Goal: Task Accomplishment & Management: Manage account settings

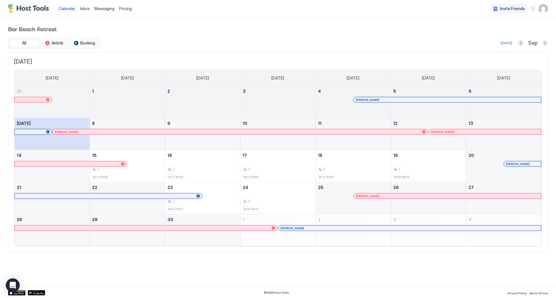
click at [127, 10] on span "Pricing" at bounding box center [125, 8] width 13 height 5
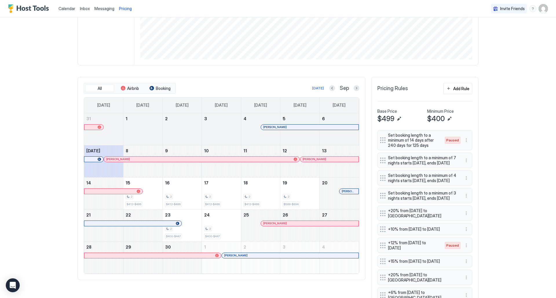
scroll to position [109, 0]
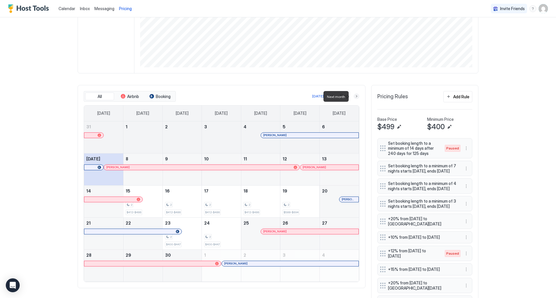
click at [354, 96] on button "Next month" at bounding box center [356, 96] width 6 height 6
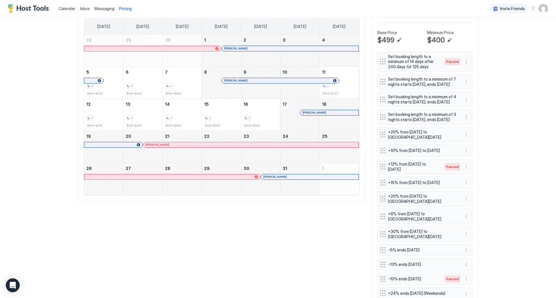
scroll to position [167, 0]
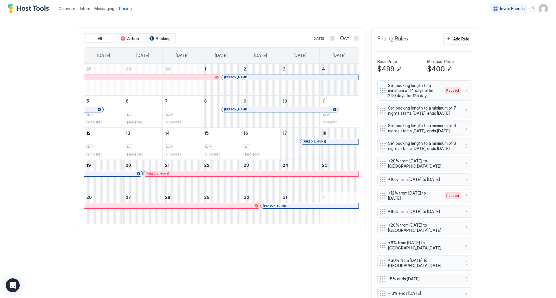
click at [335, 91] on div "October 4, 2025" at bounding box center [338, 80] width 39 height 32
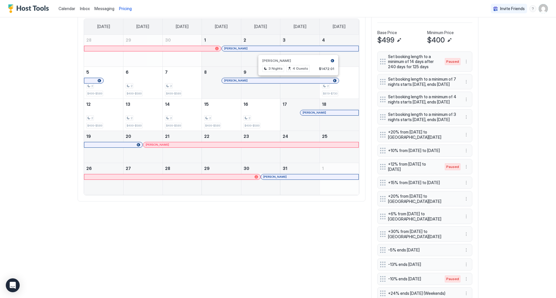
click at [296, 81] on div at bounding box center [298, 80] width 5 height 5
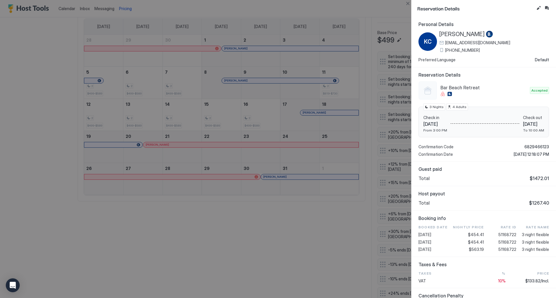
click at [409, 7] on button "Close" at bounding box center [407, 3] width 7 height 7
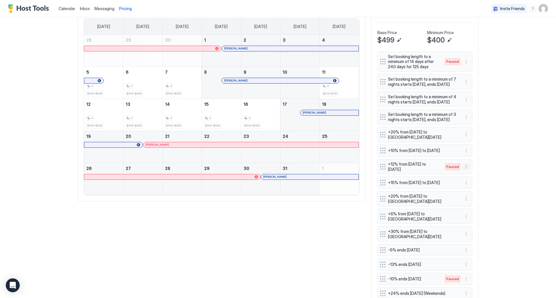
click at [463, 170] on button "More options" at bounding box center [465, 167] width 7 height 7
click at [472, 186] on div at bounding box center [278, 149] width 556 height 298
click at [464, 170] on button "More options" at bounding box center [465, 167] width 7 height 7
click at [463, 194] on div "Edit" at bounding box center [469, 193] width 13 height 4
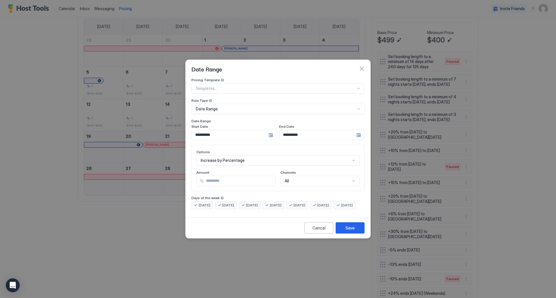
click at [269, 130] on div "**********" at bounding box center [233, 135] width 85 height 10
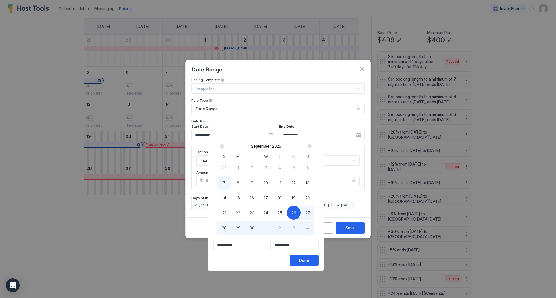
click at [312, 146] on div "Next" at bounding box center [309, 146] width 5 height 5
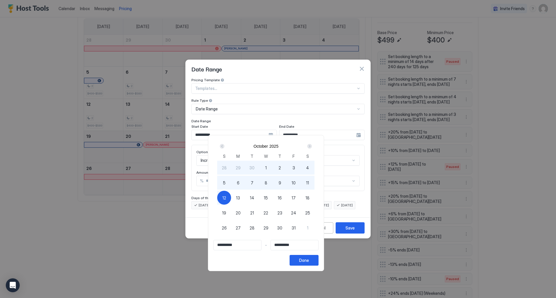
click at [312, 146] on div "Next" at bounding box center [309, 146] width 5 height 5
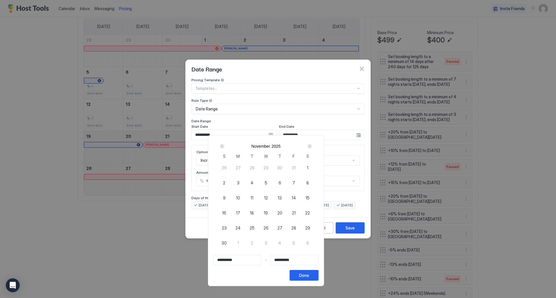
click at [312, 146] on div "Next" at bounding box center [309, 146] width 5 height 5
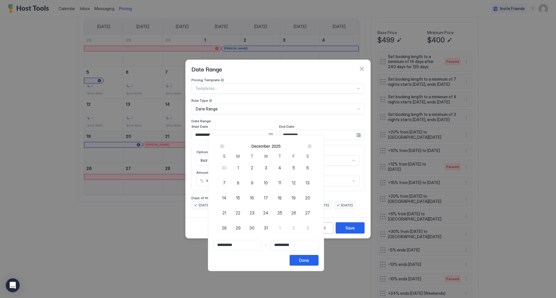
click at [312, 146] on div "Next" at bounding box center [309, 146] width 5 height 5
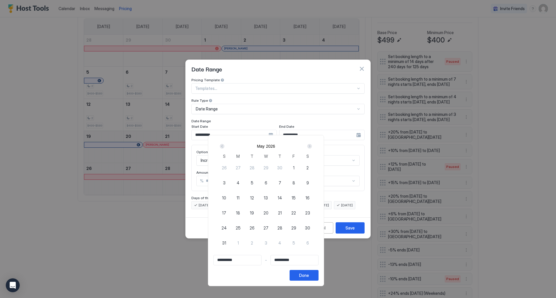
click at [312, 146] on div "Next" at bounding box center [309, 146] width 5 height 5
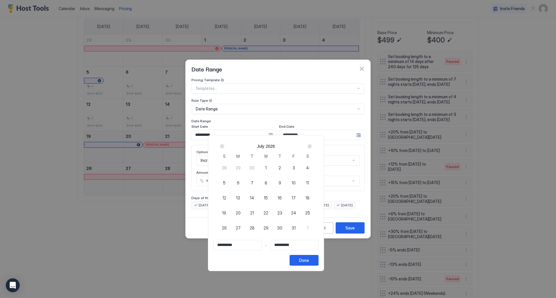
click at [312, 146] on div "Next" at bounding box center [309, 146] width 5 height 5
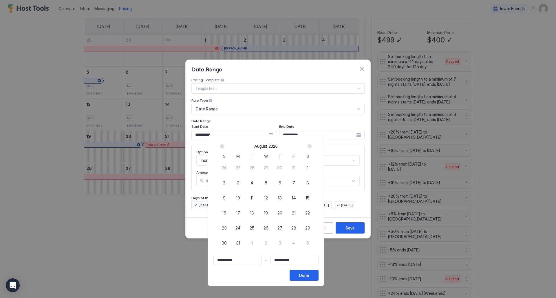
click at [312, 146] on div "Next" at bounding box center [309, 146] width 5 height 5
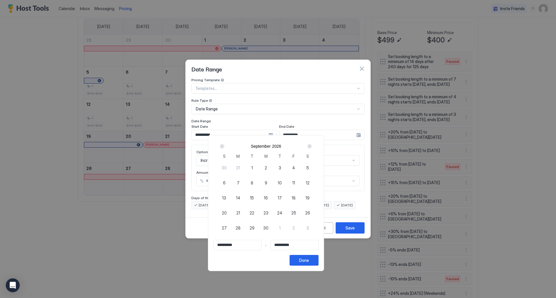
click at [296, 214] on span "25" at bounding box center [293, 213] width 5 height 6
type input "**********"
click at [312, 146] on div "Next" at bounding box center [309, 146] width 5 height 5
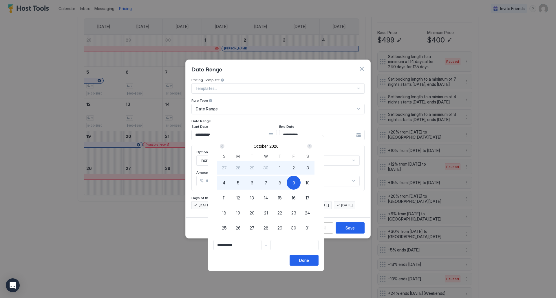
type input "**********"
click at [314, 181] on div "10" at bounding box center [307, 183] width 14 height 14
type input "**********"
click at [318, 259] on button "Done" at bounding box center [303, 260] width 29 height 11
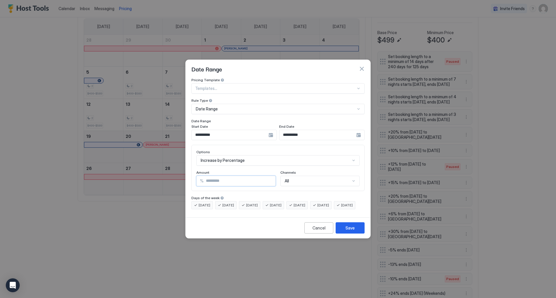
click at [229, 176] on input "**" at bounding box center [239, 181] width 72 height 10
type input "**"
click at [347, 231] on div "Save" at bounding box center [349, 228] width 9 height 6
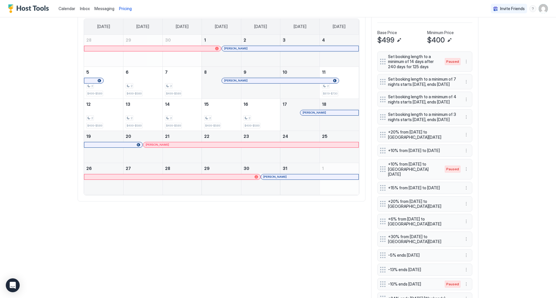
click at [540, 10] on img "User profile" at bounding box center [542, 8] width 9 height 9
click at [479, 34] on span "Settings" at bounding box center [487, 32] width 16 height 5
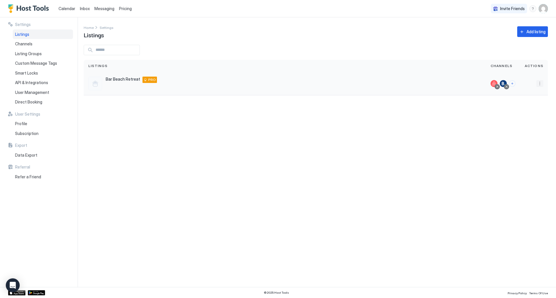
click at [540, 85] on button "More options" at bounding box center [539, 83] width 7 height 7
click at [523, 111] on span "Listing Settings" at bounding box center [526, 110] width 26 height 4
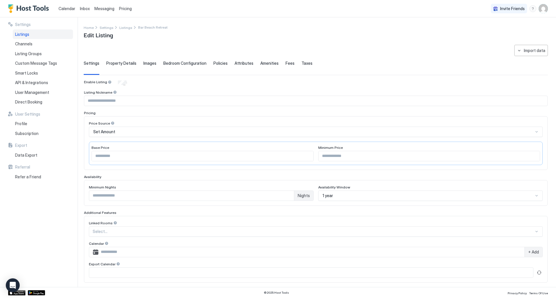
click at [343, 196] on div "1 year" at bounding box center [430, 196] width 225 height 10
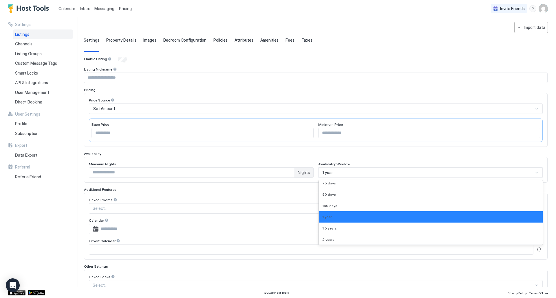
scroll to position [37, 0]
click at [328, 227] on span "1.5 years" at bounding box center [329, 228] width 14 height 4
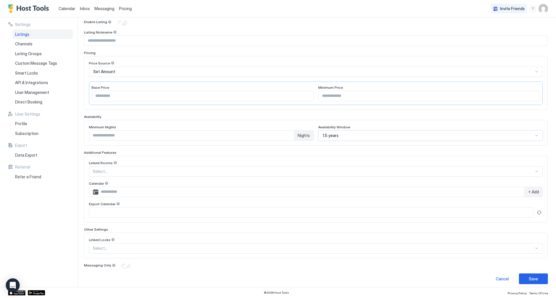
scroll to position [64, 0]
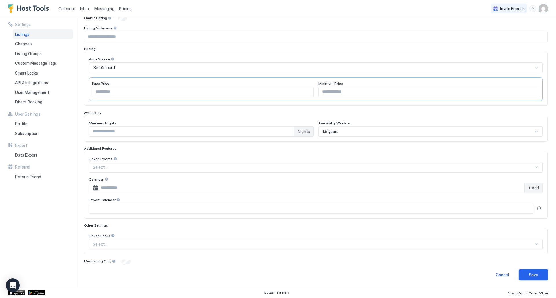
click at [528, 273] on div "Save" at bounding box center [532, 275] width 9 height 6
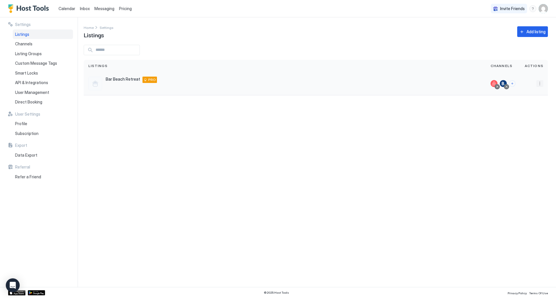
click at [538, 82] on button "More options" at bounding box center [539, 83] width 7 height 7
click at [520, 111] on span "Listing Settings" at bounding box center [526, 110] width 26 height 4
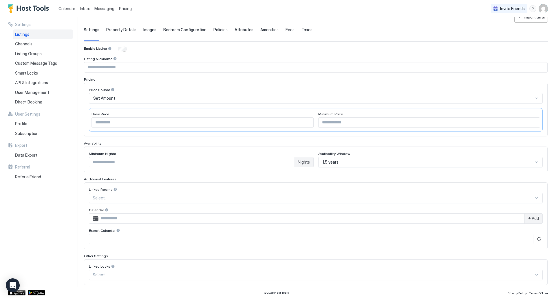
scroll to position [58, 0]
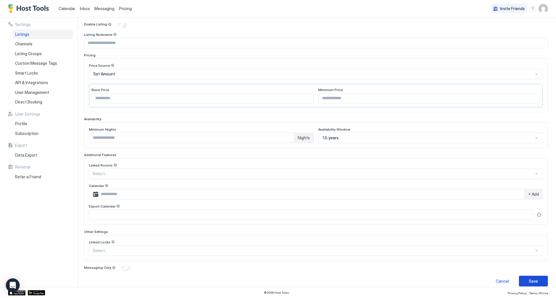
click at [535, 281] on button "Save" at bounding box center [533, 281] width 29 height 11
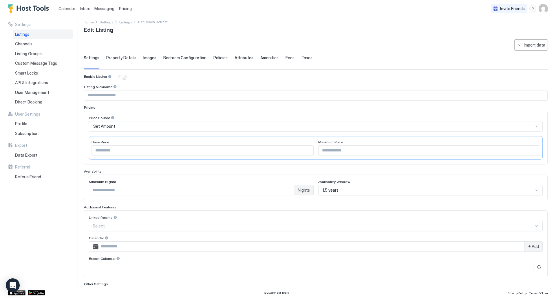
scroll to position [0, 0]
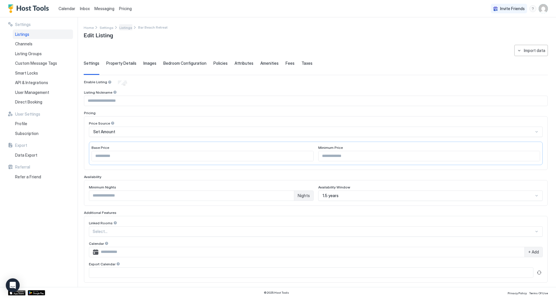
click at [124, 29] on span "Listings" at bounding box center [125, 27] width 13 height 4
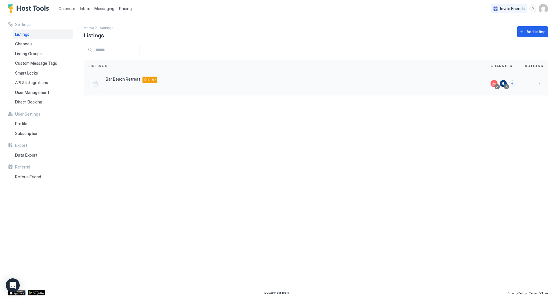
click at [535, 84] on div at bounding box center [533, 83] width 19 height 7
click at [542, 84] on button "More options" at bounding box center [539, 83] width 7 height 7
click at [527, 131] on span "Airbnb Settings" at bounding box center [526, 129] width 26 height 4
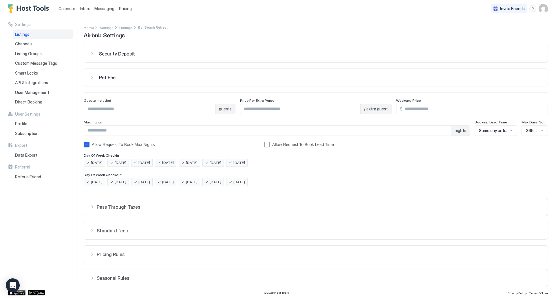
click at [113, 135] on input "****" at bounding box center [267, 131] width 367 height 10
drag, startPoint x: 105, startPoint y: 131, endPoint x: 76, endPoint y: 131, distance: 28.6
click at [76, 131] on div "Settings Listings Channels Listing Groups Custom Message Tags Smart Locks API &…" at bounding box center [278, 152] width 556 height 270
type input "**"
click at [442, 164] on div "[DATE] [DATE] [DATE] [DATE] [DATE] [DATE] [DATE]" at bounding box center [316, 163] width 464 height 8
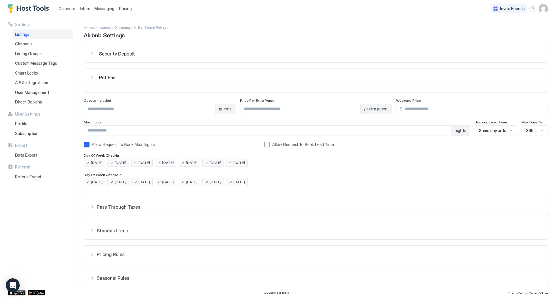
click at [539, 133] on div at bounding box center [541, 130] width 5 height 5
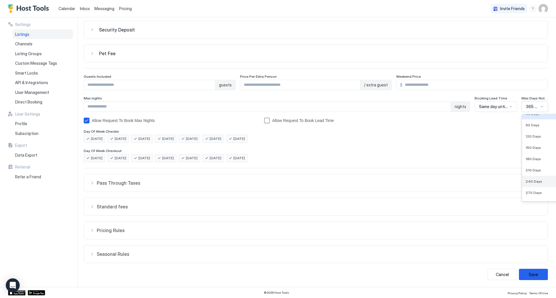
scroll to position [71, 0]
click at [482, 126] on div "Security Deposit $ Pet Fee $ Guests Included * guests Price Per Extra Person * …" at bounding box center [316, 151] width 464 height 260
click at [540, 105] on div "365 Days" at bounding box center [534, 107] width 26 height 10
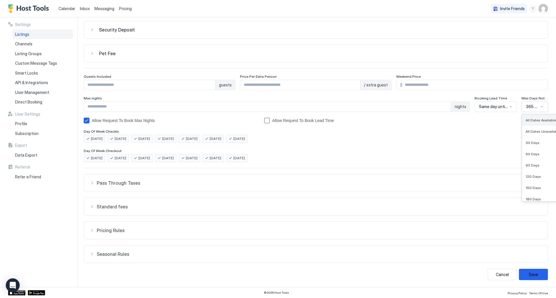
click at [535, 122] on span "All Dates Available" at bounding box center [540, 120] width 30 height 4
click at [266, 121] on div "bookingLeadTimeAllowRequestToBook" at bounding box center [267, 121] width 6 height 6
click at [529, 274] on button "Save" at bounding box center [533, 274] width 29 height 11
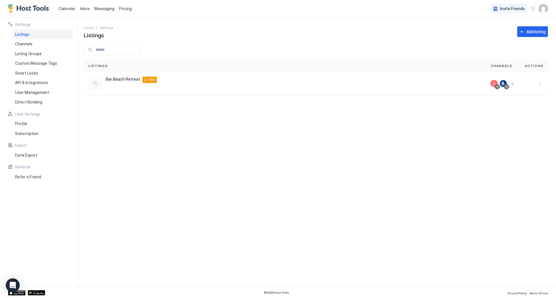
click at [130, 6] on span "Pricing" at bounding box center [125, 8] width 13 height 5
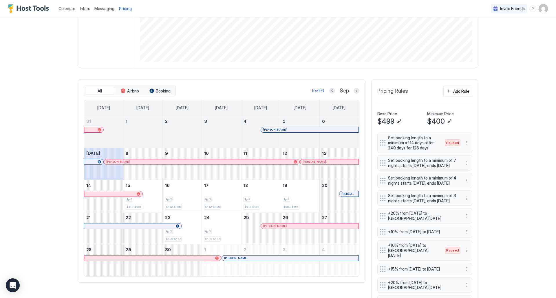
scroll to position [116, 0]
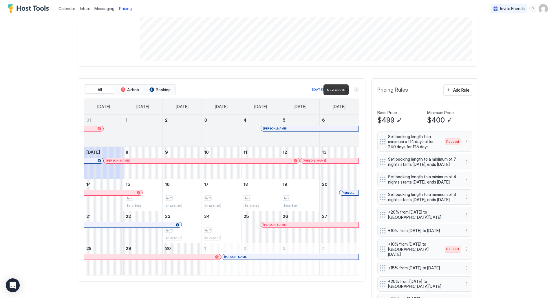
click at [353, 92] on button "Next month" at bounding box center [356, 90] width 6 height 6
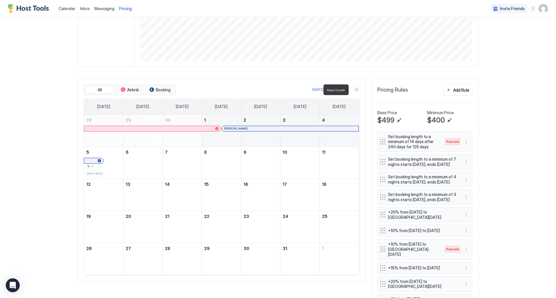
click at [353, 92] on button "Next month" at bounding box center [356, 90] width 6 height 6
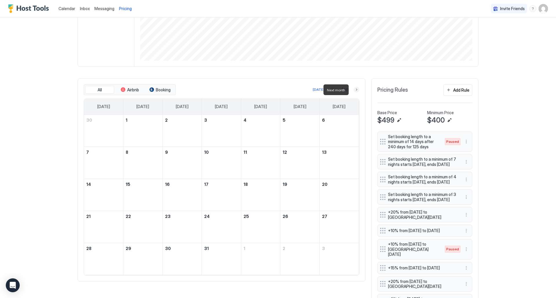
click at [353, 92] on button "Next month" at bounding box center [356, 90] width 6 height 6
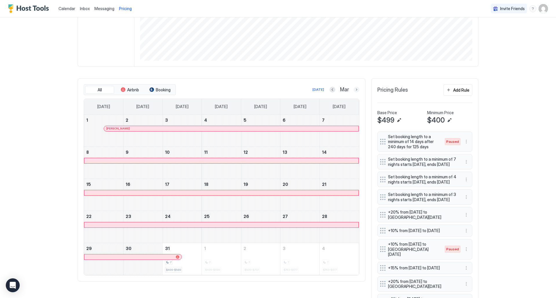
click at [354, 89] on button "Next month" at bounding box center [356, 90] width 6 height 6
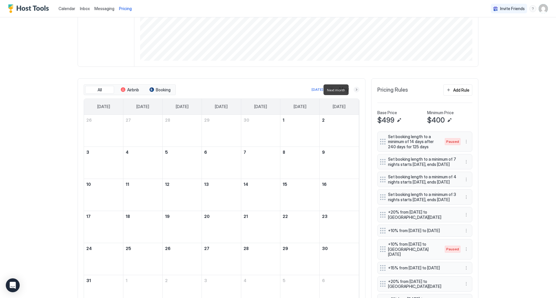
click at [354, 90] on button "Next month" at bounding box center [356, 90] width 6 height 6
click at [354, 88] on button "Next month" at bounding box center [356, 90] width 6 height 6
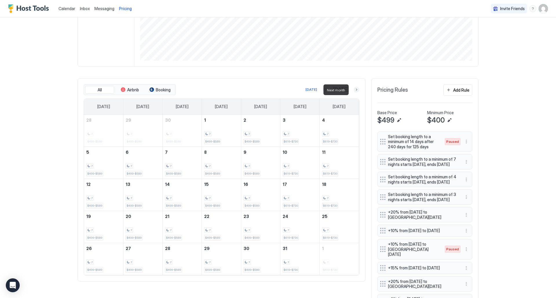
click at [355, 87] on button "Next month" at bounding box center [356, 90] width 6 height 6
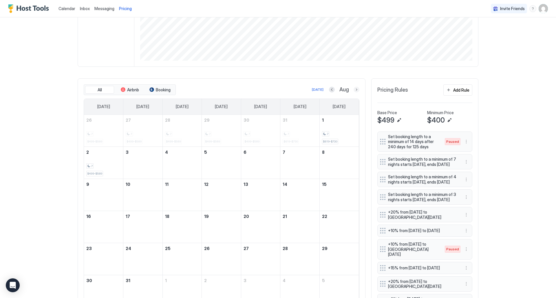
click at [353, 90] on button "Next month" at bounding box center [356, 90] width 6 height 6
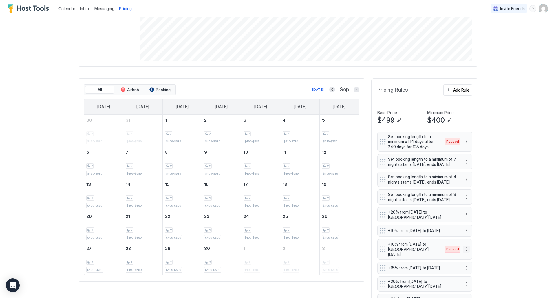
click at [466, 253] on button "More options" at bounding box center [465, 249] width 7 height 7
click at [471, 280] on div "Enable" at bounding box center [472, 282] width 22 height 9
click at [331, 229] on div "2" at bounding box center [339, 230] width 34 height 5
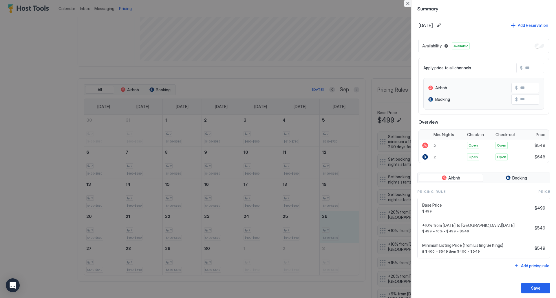
click at [410, 4] on button "Close" at bounding box center [407, 3] width 7 height 7
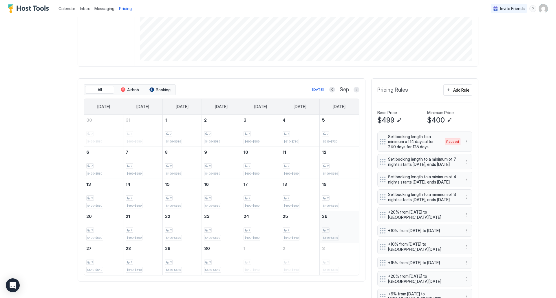
click at [331, 233] on div "2 $549-$648" at bounding box center [339, 227] width 34 height 27
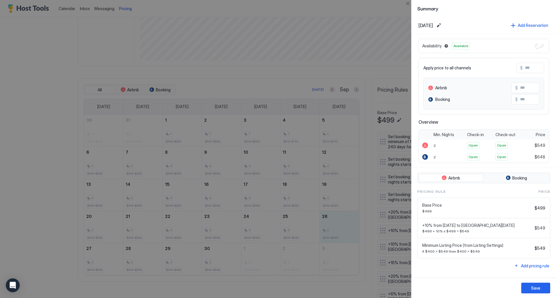
click at [211, 258] on div at bounding box center [278, 149] width 556 height 298
click at [306, 226] on div at bounding box center [278, 149] width 556 height 298
click at [327, 224] on div at bounding box center [278, 149] width 556 height 298
click at [405, 5] on button "Close" at bounding box center [407, 3] width 7 height 7
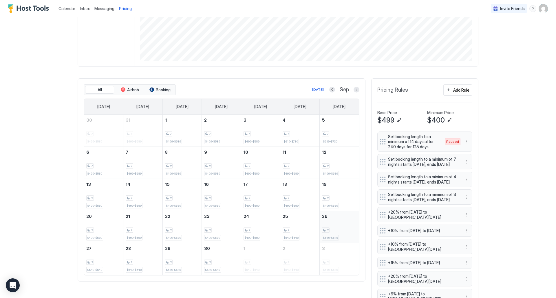
click at [344, 229] on div "2" at bounding box center [339, 230] width 34 height 5
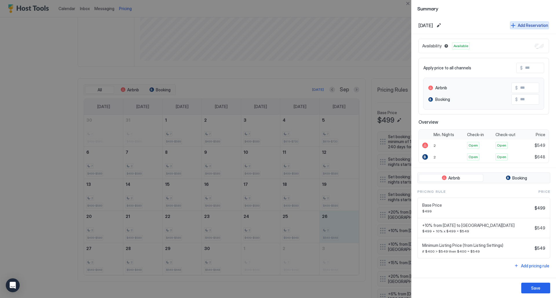
click at [512, 25] on button "Add Reservation" at bounding box center [529, 25] width 39 height 8
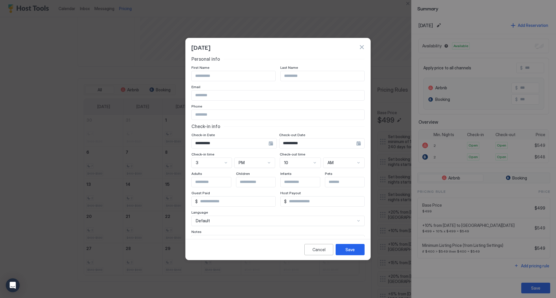
click at [271, 146] on div "**********" at bounding box center [233, 143] width 85 height 10
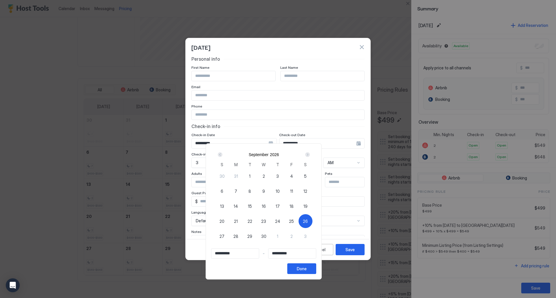
click at [312, 222] on div "26" at bounding box center [305, 221] width 14 height 14
click at [308, 221] on span "26" at bounding box center [305, 221] width 5 height 6
type input "**********"
click at [310, 155] on div "Next" at bounding box center [307, 155] width 5 height 5
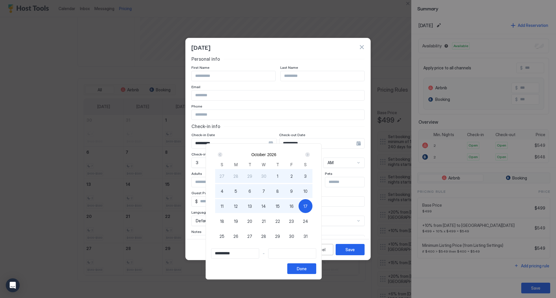
type input "**********"
click at [223, 206] on span "11" at bounding box center [222, 206] width 3 height 6
type input "**********"
click at [306, 269] on div "Done" at bounding box center [302, 269] width 10 height 6
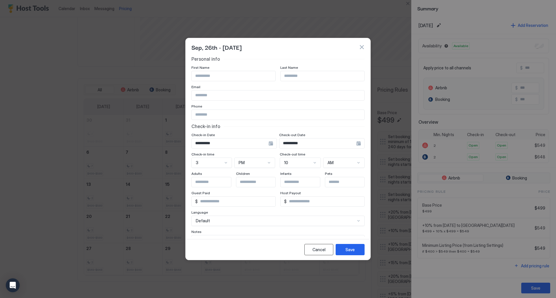
click at [316, 248] on div "Cancel" at bounding box center [318, 250] width 13 height 6
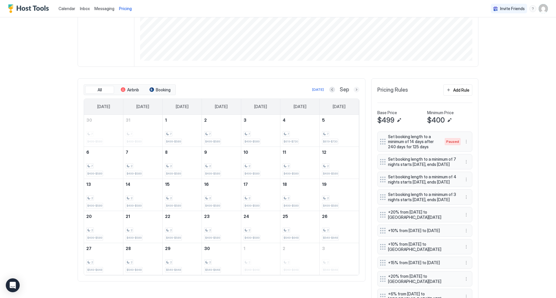
click at [353, 90] on button "Next month" at bounding box center [356, 90] width 6 height 6
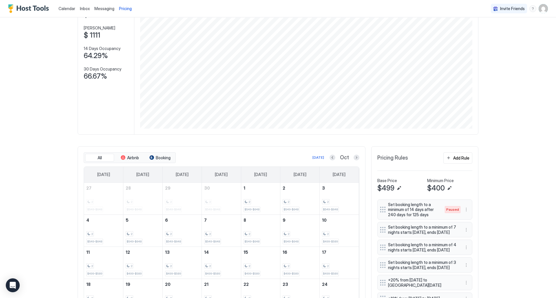
scroll to position [0, 0]
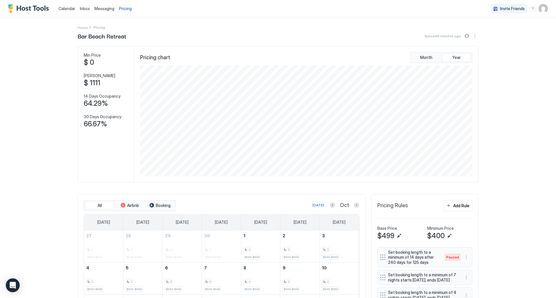
click at [539, 8] on img "User profile" at bounding box center [542, 8] width 9 height 9
click at [482, 32] on span "Settings" at bounding box center [487, 32] width 16 height 5
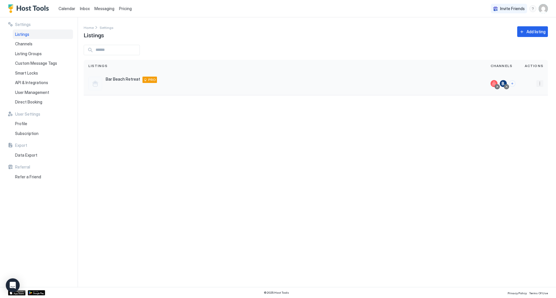
click at [539, 83] on button "More options" at bounding box center [539, 83] width 7 height 7
click at [527, 128] on span "Airbnb Settings" at bounding box center [526, 129] width 26 height 4
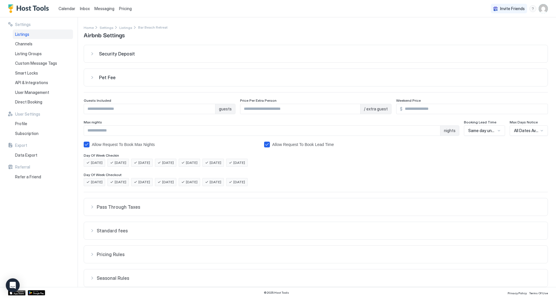
click at [526, 133] on div "All Dates Available" at bounding box center [528, 131] width 38 height 10
click at [525, 218] on div "365 Days" at bounding box center [531, 220] width 36 height 4
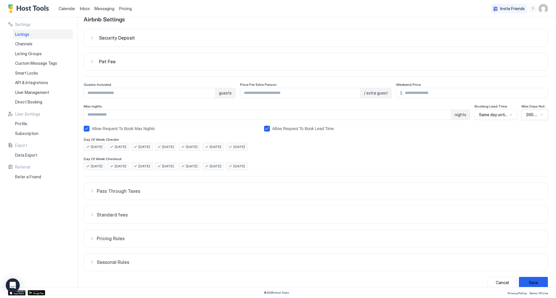
scroll to position [24, 0]
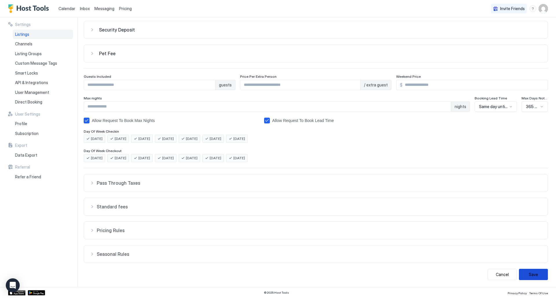
click at [534, 275] on button "Save" at bounding box center [533, 274] width 29 height 11
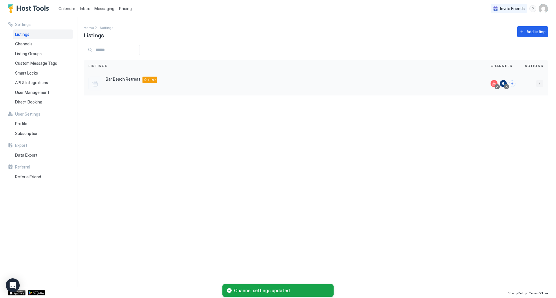
click at [542, 84] on button "More options" at bounding box center [539, 83] width 7 height 7
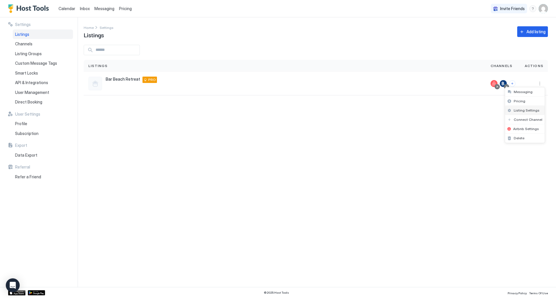
click at [529, 111] on span "Listing Settings" at bounding box center [526, 110] width 26 height 4
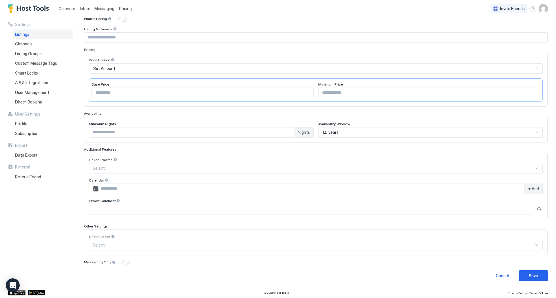
scroll to position [64, 0]
click at [387, 133] on div "1.5 years" at bounding box center [427, 131] width 211 height 5
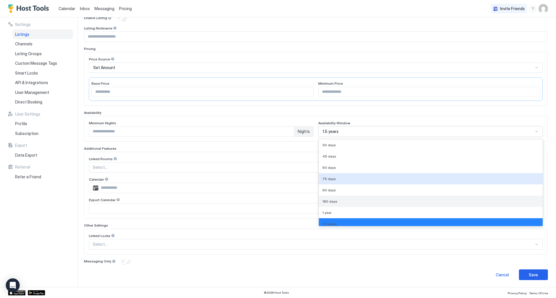
scroll to position [15, 0]
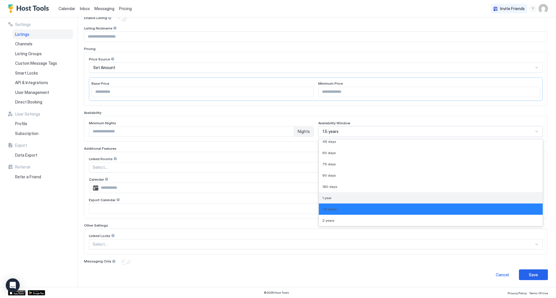
click at [345, 194] on div "1 year" at bounding box center [431, 197] width 224 height 11
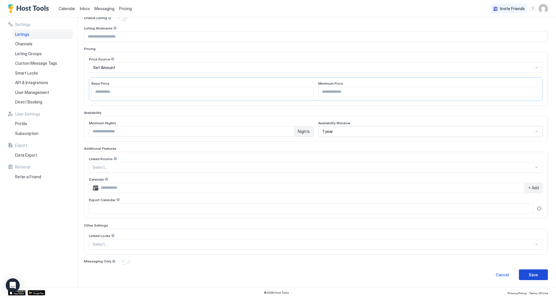
click at [534, 277] on button "Save" at bounding box center [533, 275] width 29 height 11
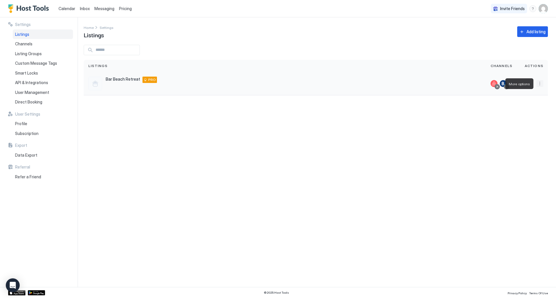
click at [540, 85] on button "More options" at bounding box center [539, 83] width 7 height 7
click at [530, 110] on span "Listing Settings" at bounding box center [526, 110] width 26 height 4
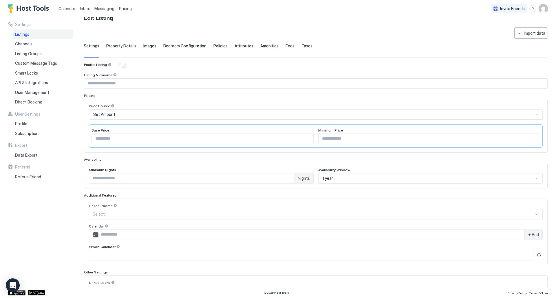
click at [396, 184] on div "1 year" at bounding box center [430, 178] width 225 height 10
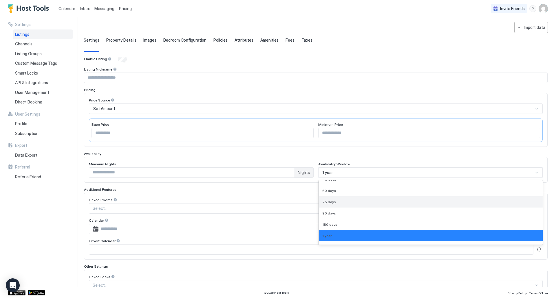
scroll to position [37, 0]
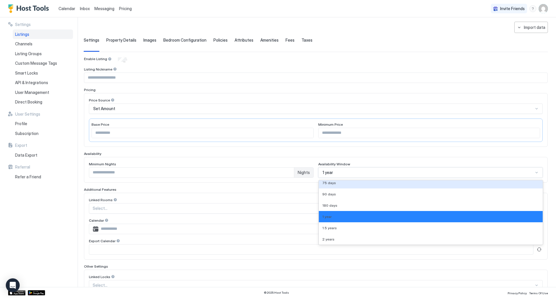
click at [341, 173] on div "1 year" at bounding box center [427, 172] width 211 height 5
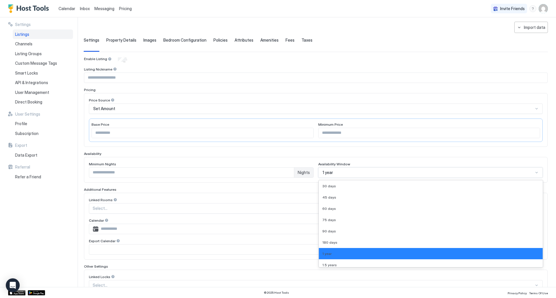
drag, startPoint x: 331, startPoint y: 173, endPoint x: 323, endPoint y: 173, distance: 8.7
click at [323, 173] on div "1 year" at bounding box center [427, 172] width 211 height 5
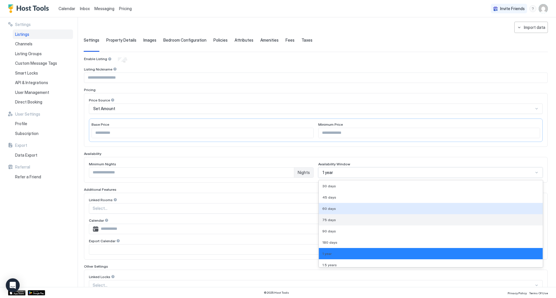
scroll to position [15, 0]
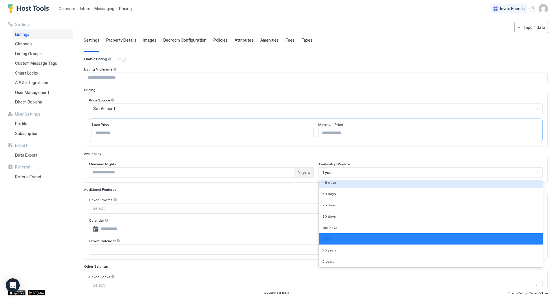
click at [546, 119] on div "**********" at bounding box center [320, 152] width 472 height 270
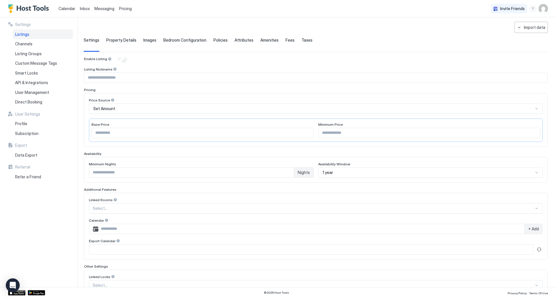
click at [123, 11] on div "Pricing" at bounding box center [125, 9] width 17 height 10
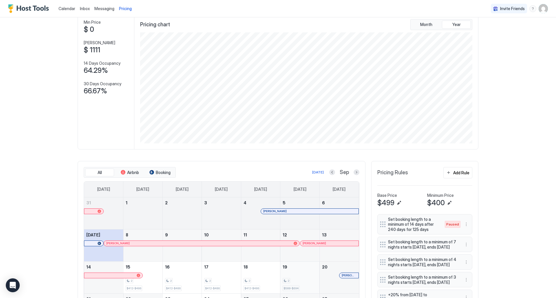
scroll to position [22, 0]
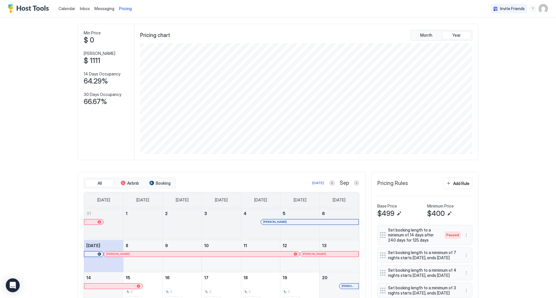
click at [353, 184] on div at bounding box center [356, 183] width 6 height 6
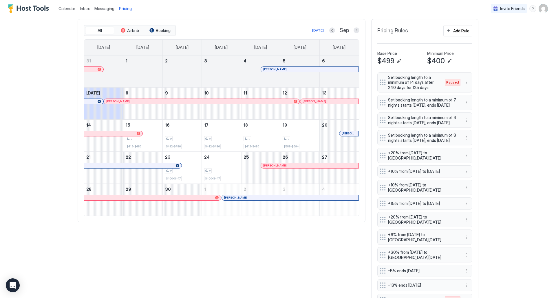
scroll to position [109, 0]
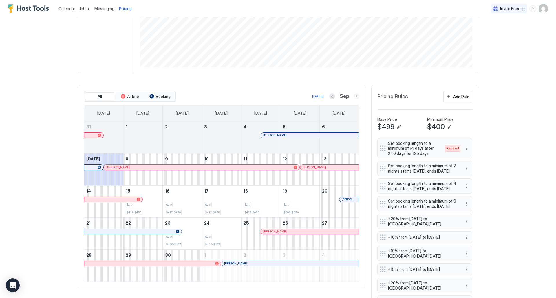
click at [355, 98] on button "Next month" at bounding box center [356, 96] width 6 height 6
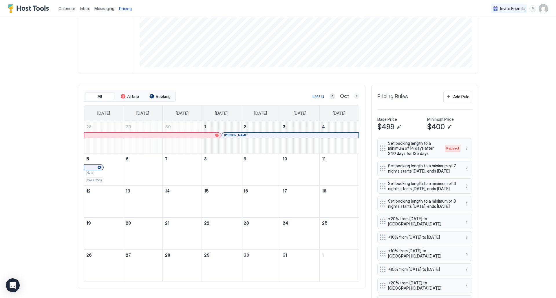
click at [355, 98] on button "Next month" at bounding box center [356, 96] width 6 height 6
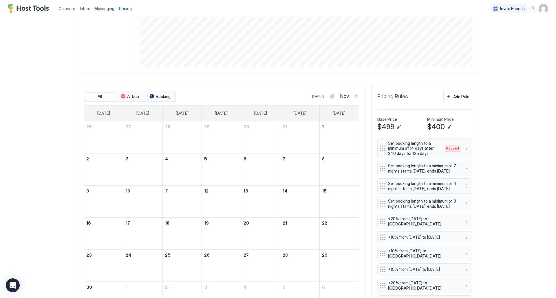
click at [355, 98] on button "Next month" at bounding box center [356, 96] width 6 height 6
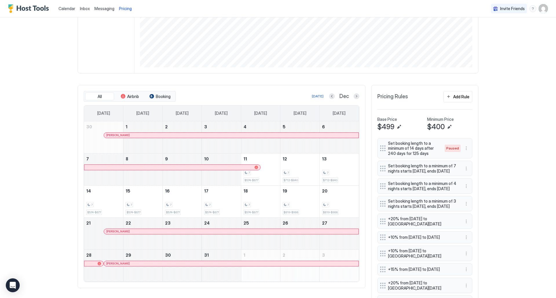
scroll to position [167, 0]
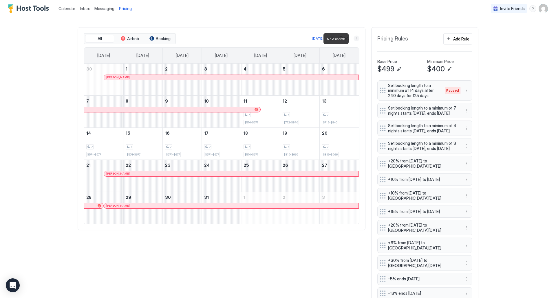
click at [355, 39] on button "Next month" at bounding box center [356, 39] width 6 height 6
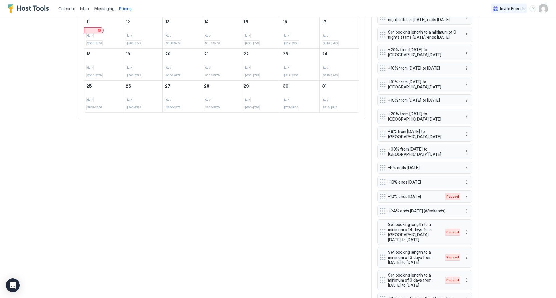
scroll to position [283, 0]
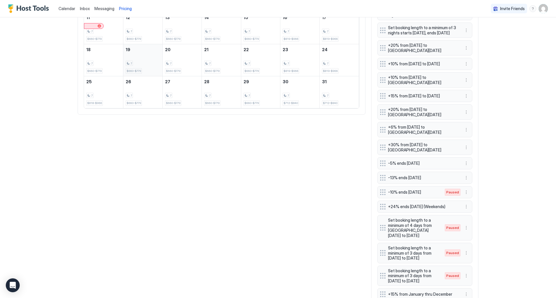
click at [135, 61] on div "7" at bounding box center [143, 63] width 34 height 5
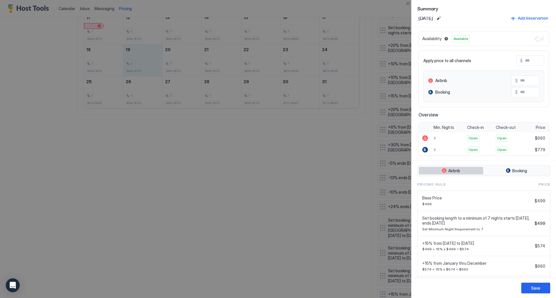
scroll to position [29, 0]
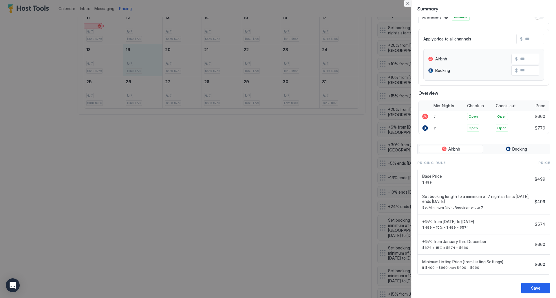
click at [405, 4] on button "Close" at bounding box center [407, 3] width 7 height 7
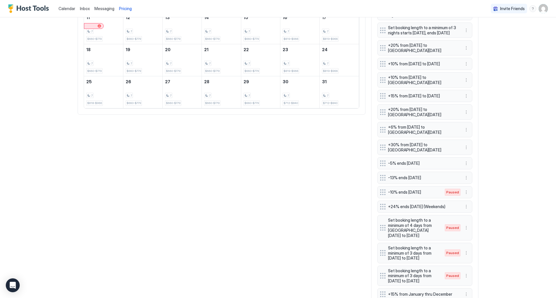
scroll to position [109, 0]
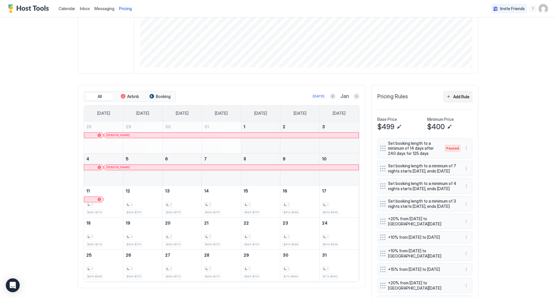
click at [449, 93] on button "Add Rule" at bounding box center [457, 96] width 29 height 11
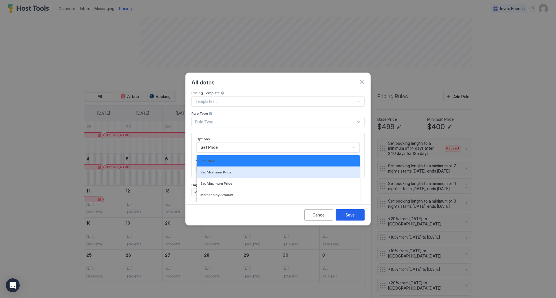
click at [252, 142] on div "17 results available. Use Up and Down to choose options, press Enter to select …" at bounding box center [277, 147] width 163 height 10
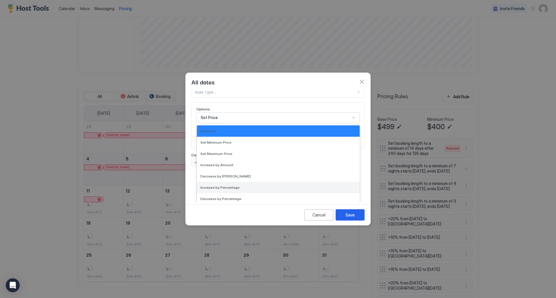
click at [236, 185] on span "Increase by Percentage" at bounding box center [219, 187] width 39 height 4
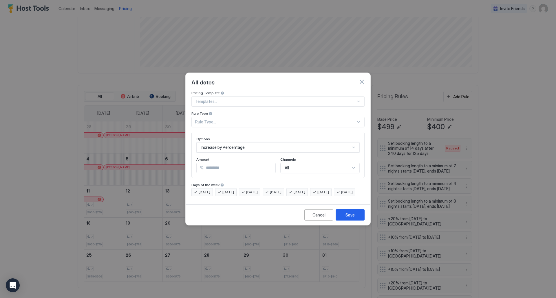
click at [219, 163] on input "*" at bounding box center [239, 168] width 72 height 10
type input "**"
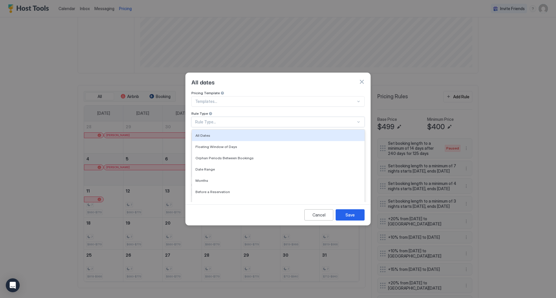
click at [254, 120] on div "Rule Type..." at bounding box center [275, 122] width 161 height 5
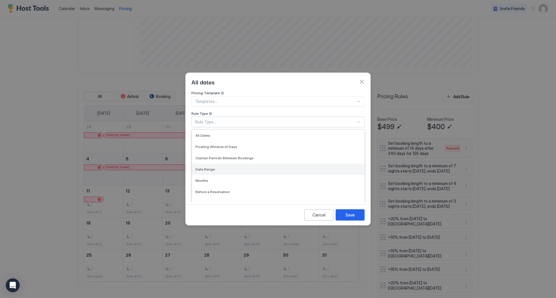
click at [212, 167] on span "Date Range" at bounding box center [204, 169] width 19 height 4
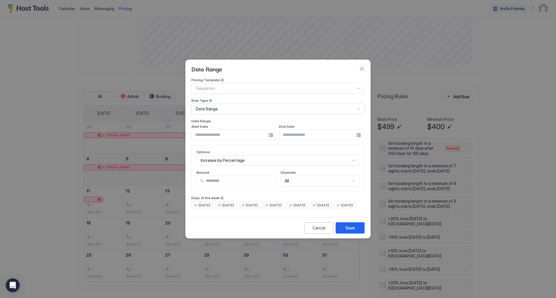
click at [224, 132] on input "Input Field" at bounding box center [230, 135] width 77 height 10
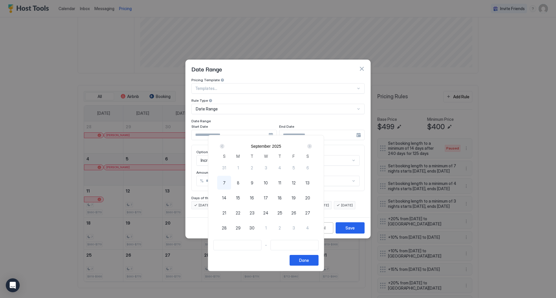
click at [312, 146] on div "Next" at bounding box center [309, 146] width 5 height 5
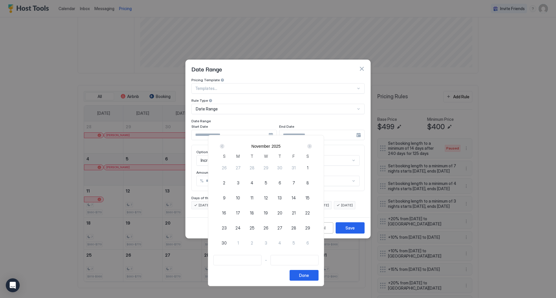
click at [312, 146] on div "Next" at bounding box center [309, 146] width 5 height 5
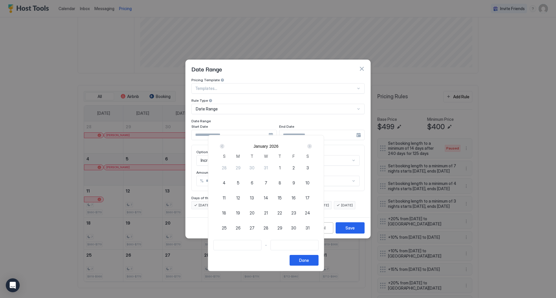
click at [312, 146] on div "Next" at bounding box center [309, 146] width 5 height 5
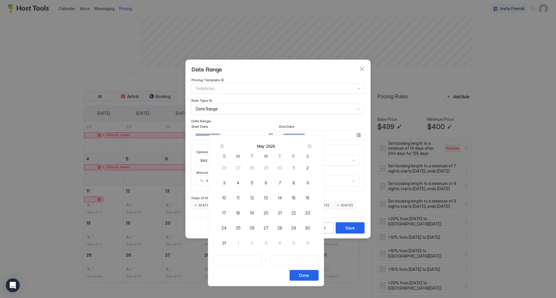
click at [312, 146] on div "Next" at bounding box center [309, 146] width 5 height 5
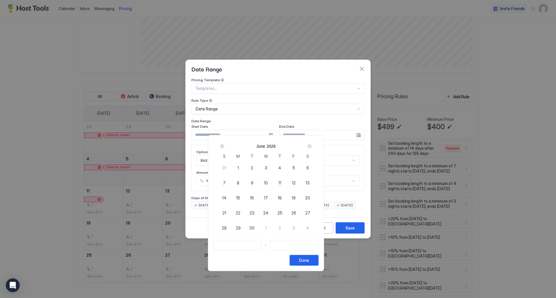
click at [312, 146] on div "Next" at bounding box center [309, 146] width 5 height 5
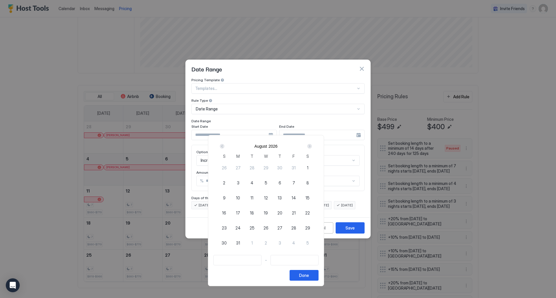
click at [312, 146] on div "Next" at bounding box center [309, 146] width 5 height 5
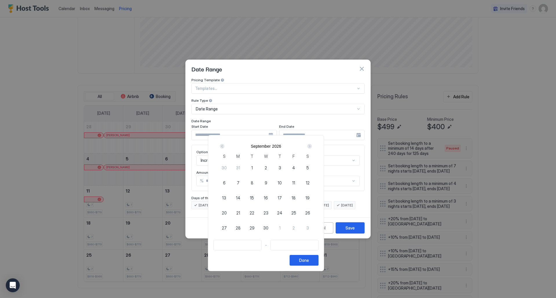
click at [312, 146] on div "Next" at bounding box center [309, 146] width 5 height 5
click at [253, 166] on span "1" at bounding box center [251, 168] width 1 height 6
type input "**********"
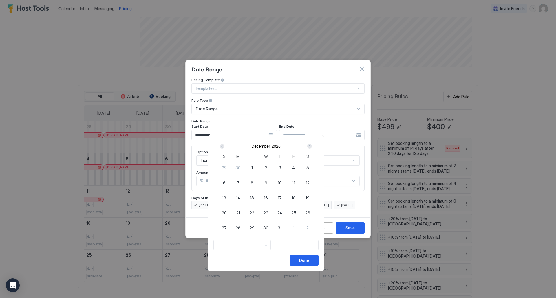
type input "**********"
click at [312, 146] on div "Next" at bounding box center [309, 146] width 5 height 5
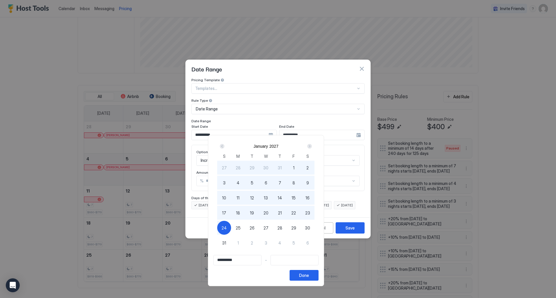
type input "**********"
click at [226, 243] on span "31" at bounding box center [224, 243] width 4 height 6
type input "**********"
click at [309, 278] on div "Done" at bounding box center [304, 276] width 10 height 6
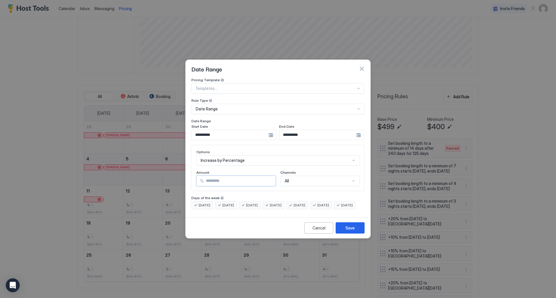
drag, startPoint x: 214, startPoint y: 179, endPoint x: 207, endPoint y: 180, distance: 6.8
click at [207, 180] on input "**" at bounding box center [239, 181] width 72 height 10
type input "*"
type input "**"
click at [350, 231] on div "Save" at bounding box center [349, 228] width 9 height 6
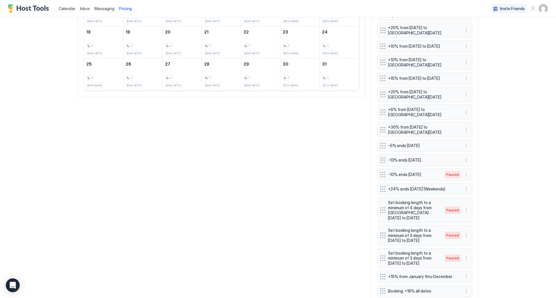
scroll to position [127, 0]
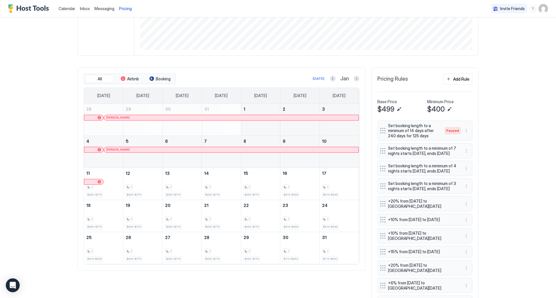
click at [463, 85] on button "Add Rule" at bounding box center [457, 79] width 29 height 11
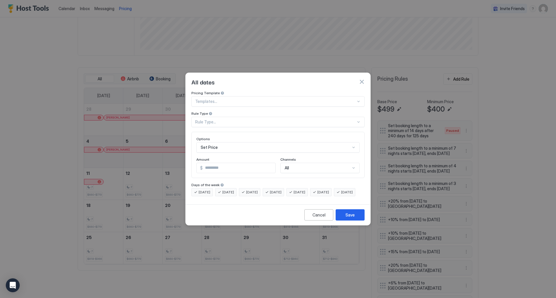
click at [213, 117] on div "Rule Type..." at bounding box center [277, 122] width 173 height 10
click at [213, 167] on span "Date Range" at bounding box center [204, 169] width 19 height 4
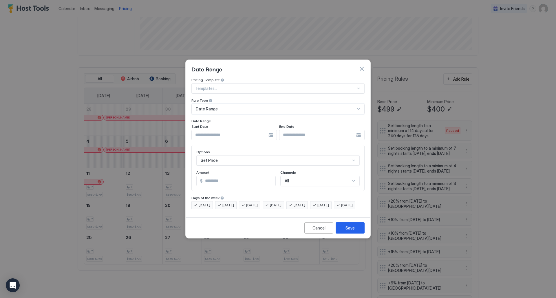
click at [269, 130] on div at bounding box center [233, 135] width 85 height 10
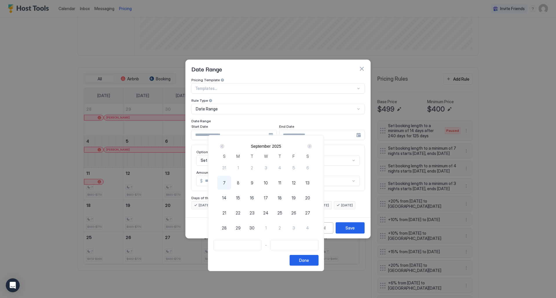
click at [313, 146] on div "Next" at bounding box center [309, 146] width 7 height 7
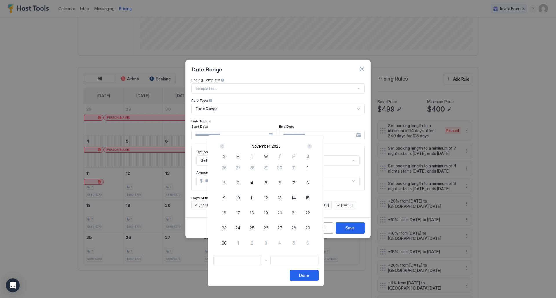
click at [313, 146] on div "Next" at bounding box center [309, 146] width 7 height 7
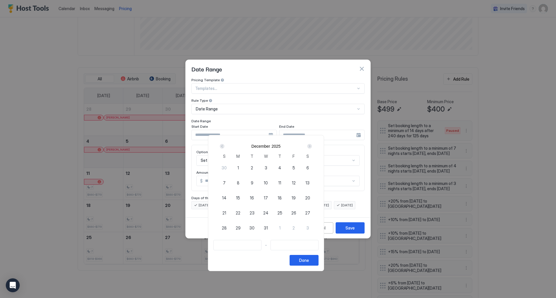
click at [313, 146] on div "Next" at bounding box center [309, 146] width 7 height 7
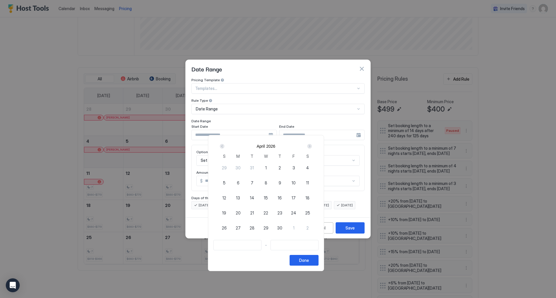
click at [313, 146] on div "Next" at bounding box center [309, 146] width 7 height 7
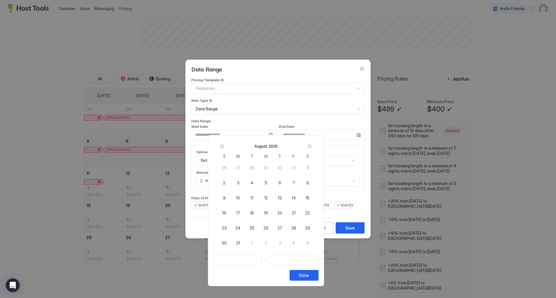
click at [313, 146] on div "Next" at bounding box center [309, 146] width 7 height 7
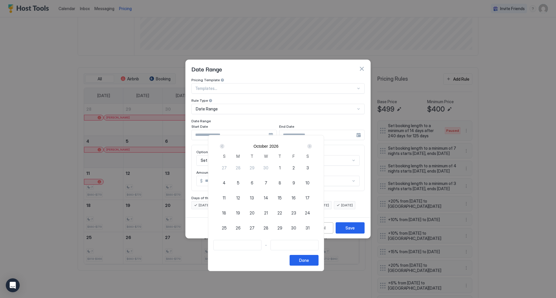
click at [226, 214] on span "18" at bounding box center [224, 213] width 4 height 6
type input "**********"
click at [312, 146] on div "Next" at bounding box center [309, 146] width 5 height 5
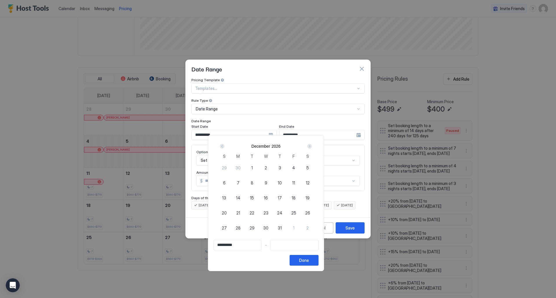
click at [312, 146] on div "Next" at bounding box center [309, 146] width 5 height 5
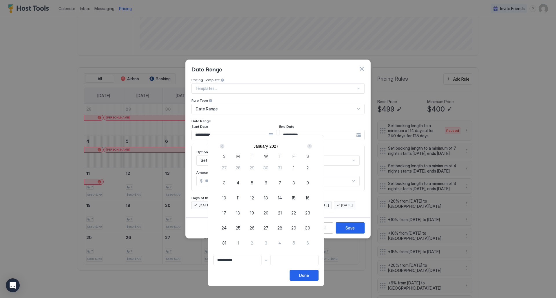
click at [312, 146] on div "Next" at bounding box center [309, 146] width 5 height 5
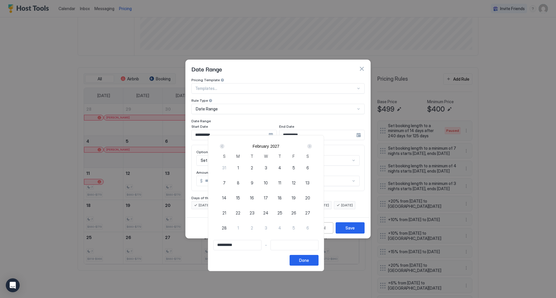
click at [312, 146] on div "Next" at bounding box center [309, 146] width 5 height 5
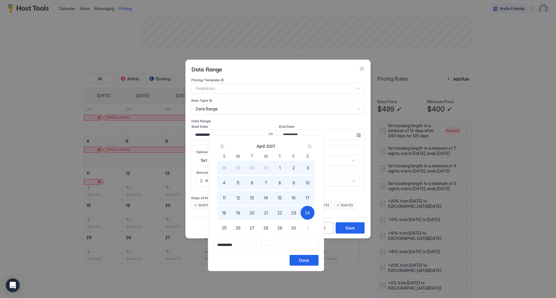
type input "**********"
click at [300, 229] on div "30" at bounding box center [293, 228] width 14 height 14
type input "**********"
click at [318, 261] on button "Done" at bounding box center [303, 260] width 29 height 11
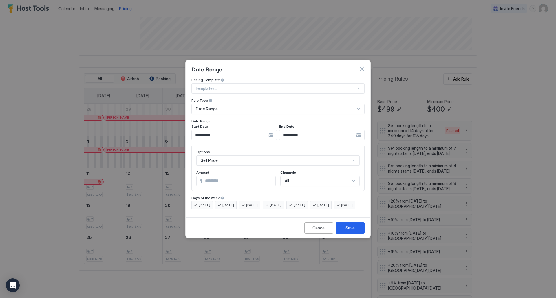
click at [231, 155] on div "Set Price" at bounding box center [277, 160] width 163 height 10
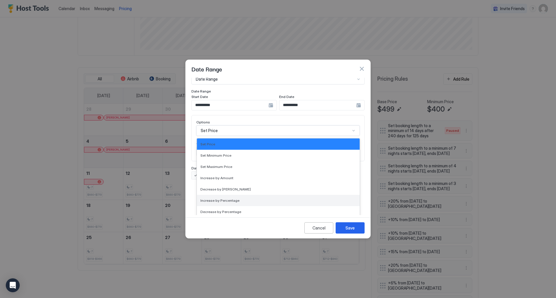
click at [232, 199] on span "Increase by Percentage" at bounding box center [219, 201] width 39 height 4
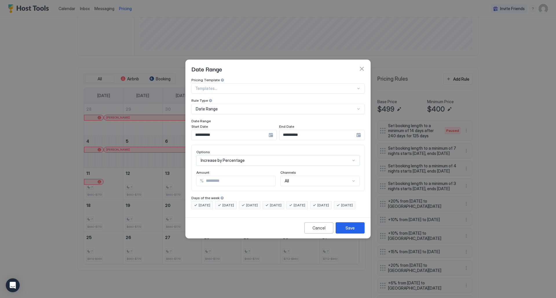
click at [223, 176] on input "*" at bounding box center [239, 181] width 72 height 10
type input "*"
type input "**"
click at [347, 231] on div "Save" at bounding box center [349, 228] width 9 height 6
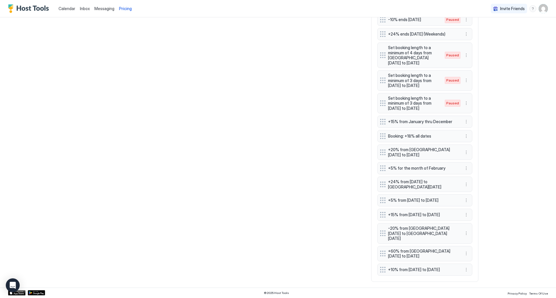
scroll to position [492, 0]
click at [463, 251] on button "More options" at bounding box center [465, 253] width 7 height 7
click at [469, 261] on div "Edit" at bounding box center [472, 258] width 22 height 9
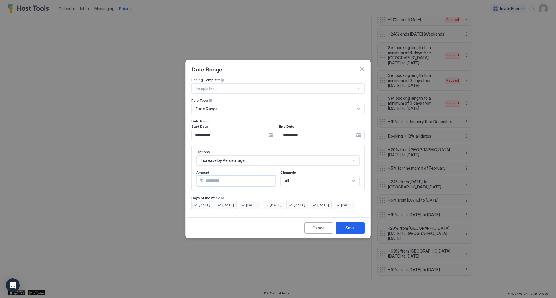
drag, startPoint x: 208, startPoint y: 178, endPoint x: 204, endPoint y: 179, distance: 4.2
click at [204, 179] on input "**" at bounding box center [239, 181] width 72 height 10
type input "**"
click at [347, 231] on div "Save" at bounding box center [349, 228] width 9 height 6
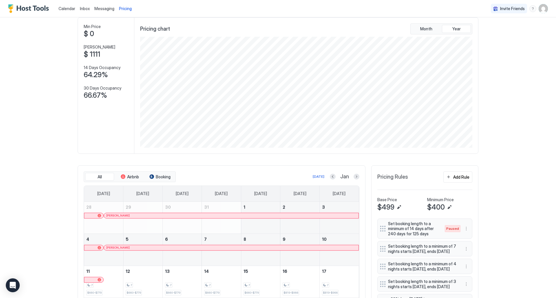
scroll to position [0, 0]
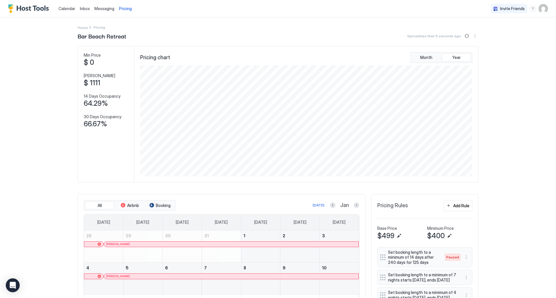
click at [538, 8] on img "User profile" at bounding box center [542, 8] width 9 height 9
click at [485, 35] on div "Settings" at bounding box center [506, 32] width 74 height 10
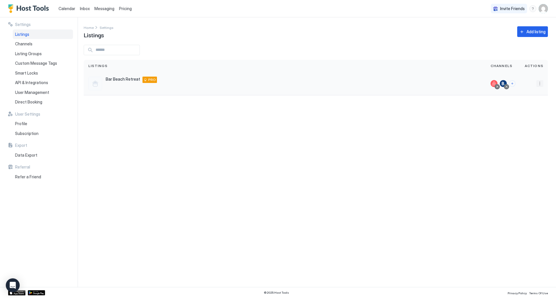
click at [539, 84] on button "More options" at bounding box center [539, 83] width 7 height 7
click at [522, 108] on div "Listing Settings" at bounding box center [525, 110] width 40 height 9
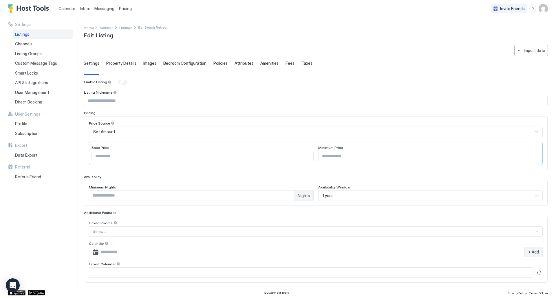
click at [337, 200] on div "1 year" at bounding box center [430, 196] width 225 height 10
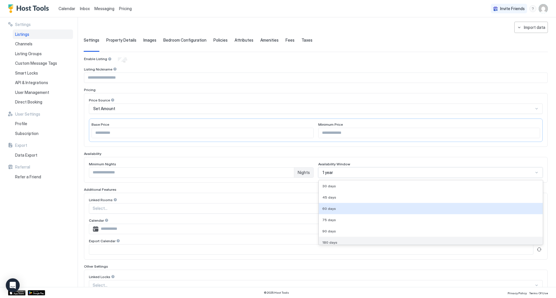
scroll to position [37, 0]
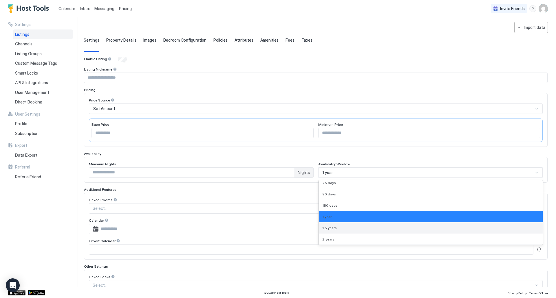
click at [324, 228] on span "1.5 years" at bounding box center [329, 228] width 14 height 4
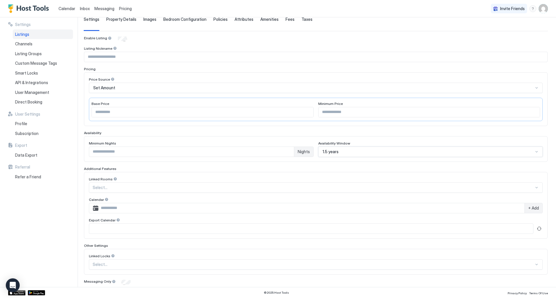
scroll to position [64, 0]
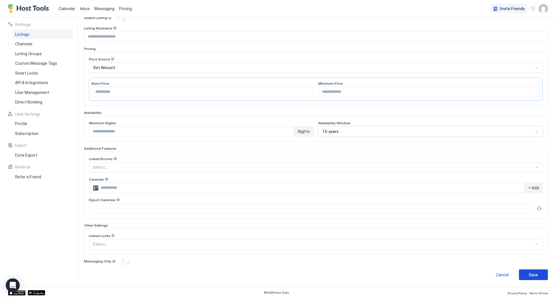
click at [521, 274] on button "Save" at bounding box center [533, 275] width 29 height 11
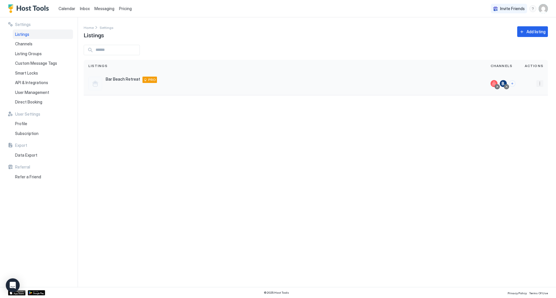
click at [540, 82] on button "More options" at bounding box center [539, 83] width 7 height 7
click at [522, 131] on span "Airbnb Settings" at bounding box center [526, 129] width 26 height 4
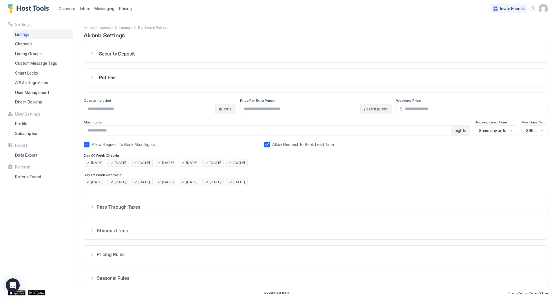
click at [526, 131] on span "365 Days" at bounding box center [532, 130] width 13 height 5
click at [537, 147] on div "All Dates Available" at bounding box center [543, 144] width 43 height 11
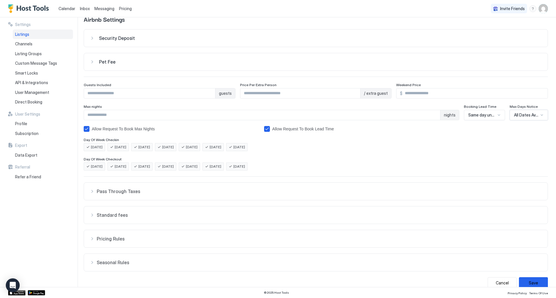
scroll to position [24, 0]
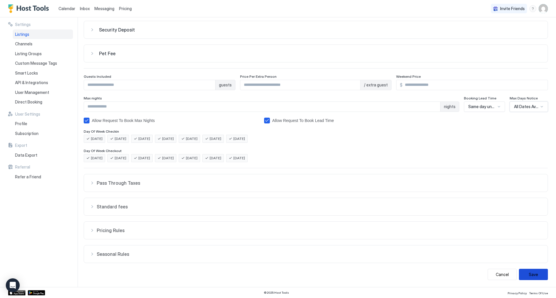
click at [526, 275] on button "Save" at bounding box center [533, 274] width 29 height 11
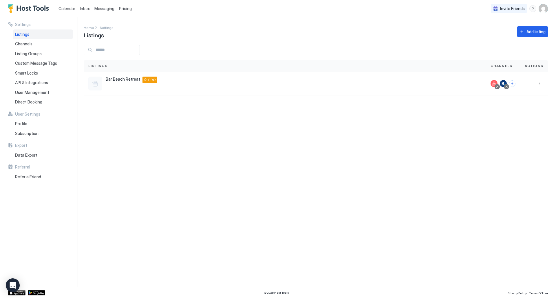
click at [68, 7] on span "Calendar" at bounding box center [66, 8] width 17 height 5
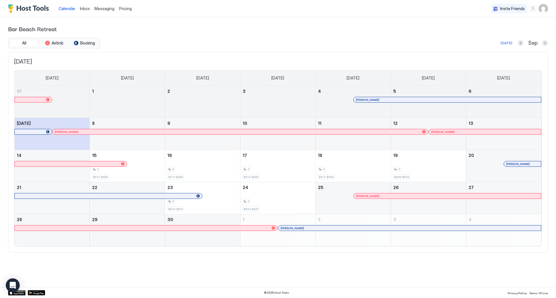
click at [374, 231] on div "[PERSON_NAME]" at bounding box center [409, 228] width 262 height 5
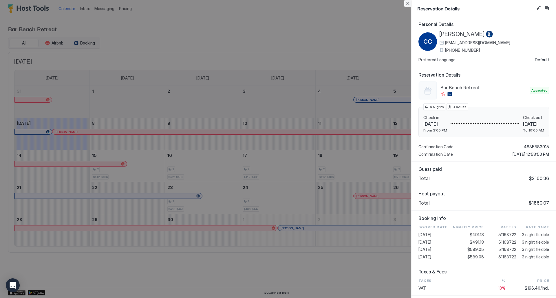
click at [406, 6] on button "Close" at bounding box center [407, 3] width 7 height 7
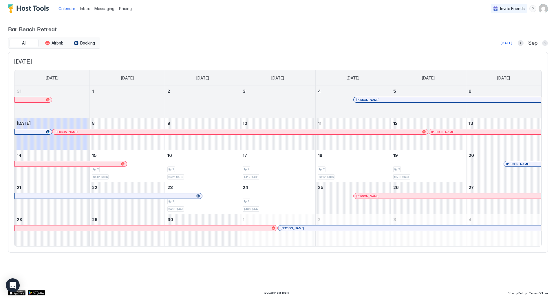
click at [366, 197] on div at bounding box center [366, 196] width 5 height 5
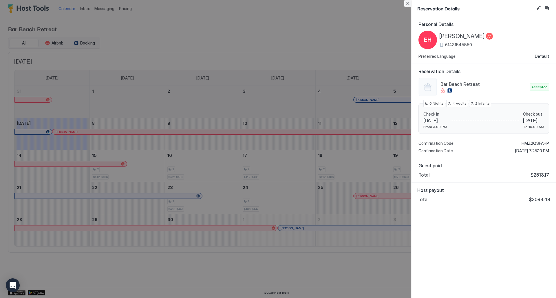
click at [408, 3] on button "Close" at bounding box center [407, 3] width 7 height 7
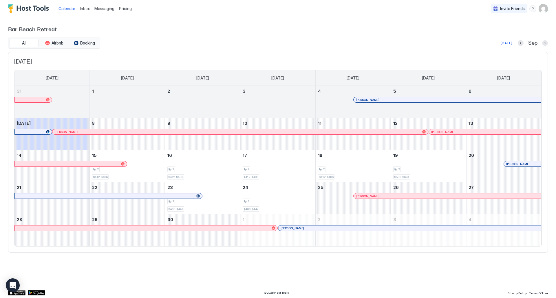
click at [311, 227] on div at bounding box center [310, 228] width 5 height 5
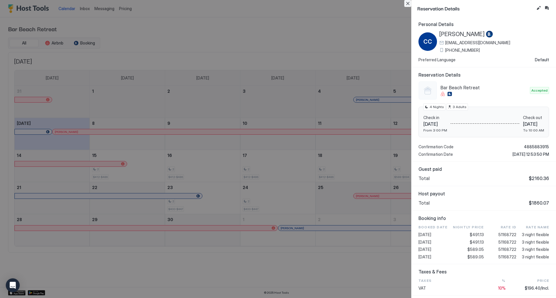
click at [408, 5] on button "Close" at bounding box center [407, 3] width 7 height 7
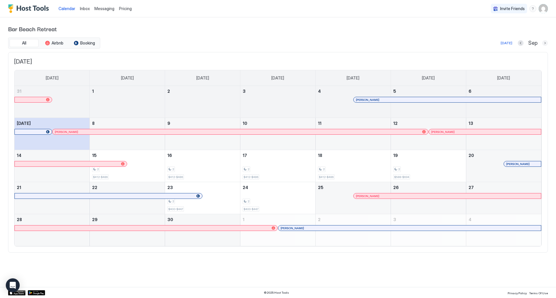
click at [543, 44] on button "Next month" at bounding box center [545, 43] width 6 height 6
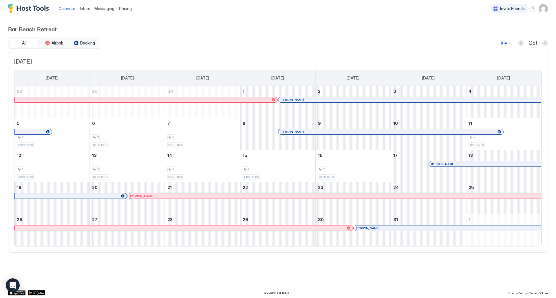
click at [125, 9] on span "Pricing" at bounding box center [125, 8] width 13 height 5
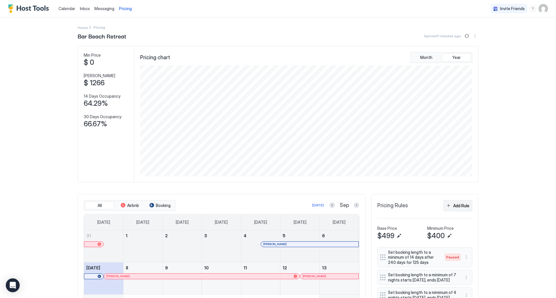
click at [448, 207] on button "Add Rule" at bounding box center [457, 205] width 29 height 11
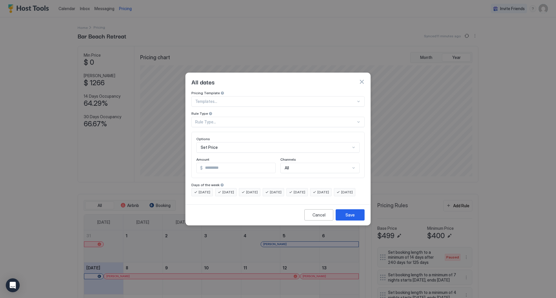
click at [220, 120] on div "Rule Type..." at bounding box center [275, 122] width 161 height 5
click at [219, 167] on div "Date Range" at bounding box center [278, 169] width 166 height 4
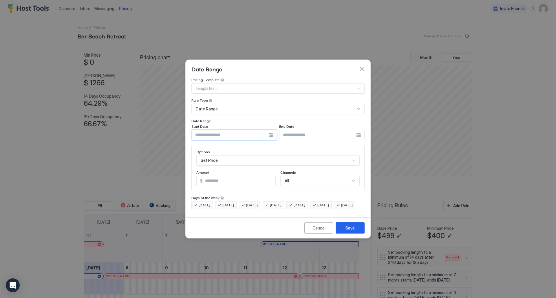
click at [227, 131] on input "Input Field" at bounding box center [230, 135] width 77 height 10
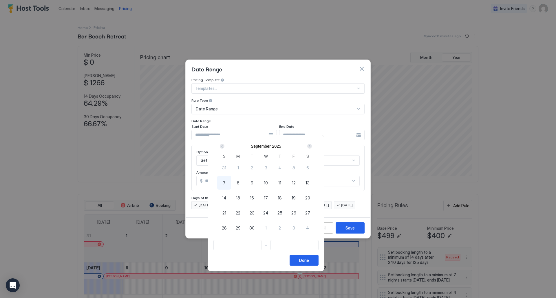
click at [313, 150] on div "Next" at bounding box center [309, 146] width 7 height 7
click at [224, 147] on div "Prev" at bounding box center [222, 146] width 5 height 5
click at [296, 212] on span "26" at bounding box center [293, 213] width 5 height 6
type input "**********"
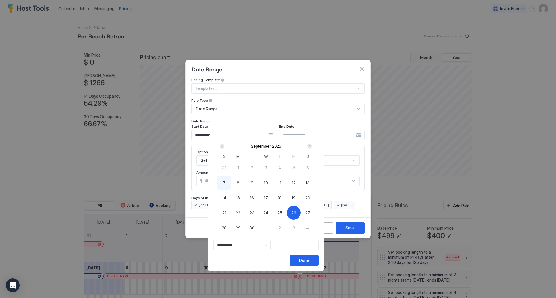
click at [312, 146] on div "Next" at bounding box center [309, 146] width 5 height 5
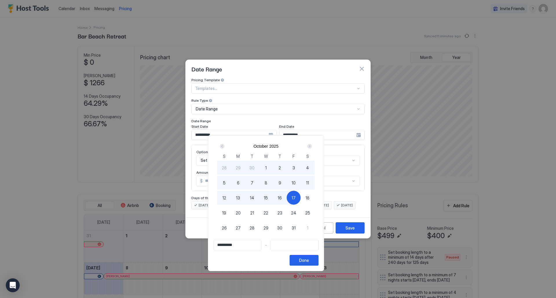
type input "**********"
click at [365, 66] on div at bounding box center [278, 149] width 556 height 298
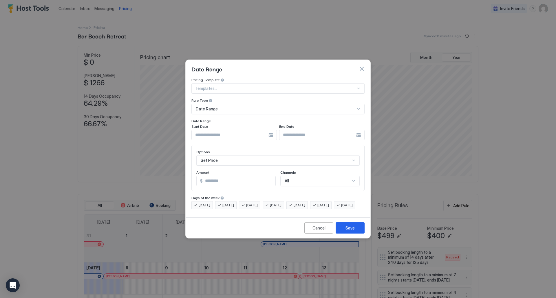
click at [362, 66] on button "button" at bounding box center [362, 69] width 6 height 6
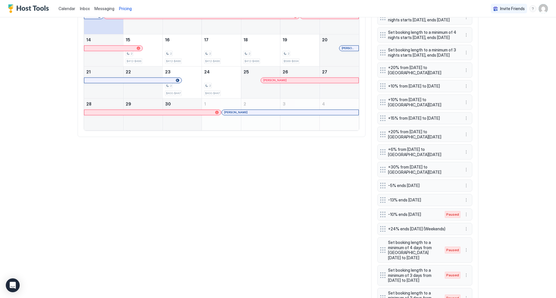
scroll to position [260, 0]
click at [434, 108] on span "+10% from [DATE] to [GEOGRAPHIC_DATA][DATE]" at bounding box center [422, 103] width 69 height 10
click at [463, 106] on button "More options" at bounding box center [465, 102] width 7 height 7
click at [466, 126] on div "Edit" at bounding box center [472, 129] width 22 height 9
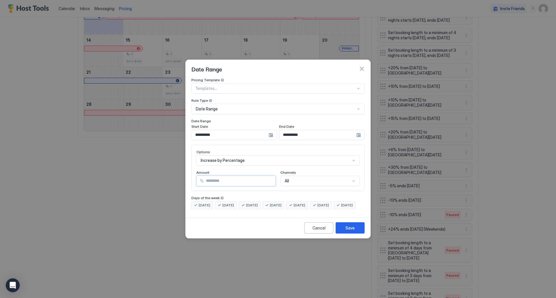
drag, startPoint x: 213, startPoint y: 177, endPoint x: 203, endPoint y: 179, distance: 10.0
click at [203, 179] on div "% **" at bounding box center [235, 181] width 79 height 10
type input "**"
click at [355, 234] on button "Save" at bounding box center [349, 228] width 29 height 11
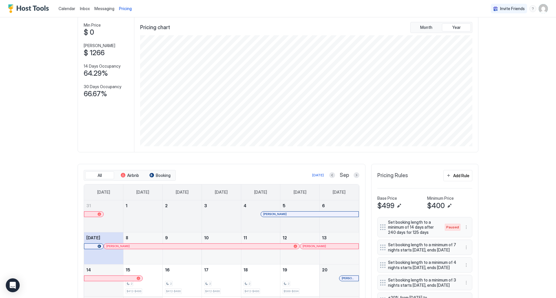
scroll to position [29, 0]
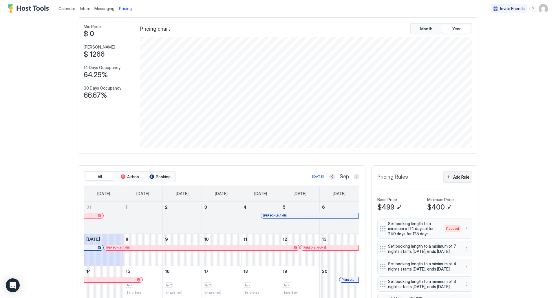
click at [448, 175] on button "Add Rule" at bounding box center [457, 177] width 29 height 11
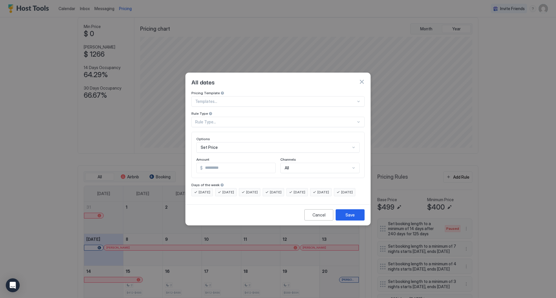
click at [228, 120] on div "Rule Type..." at bounding box center [275, 122] width 161 height 5
click at [207, 167] on span "Date Range" at bounding box center [204, 169] width 19 height 4
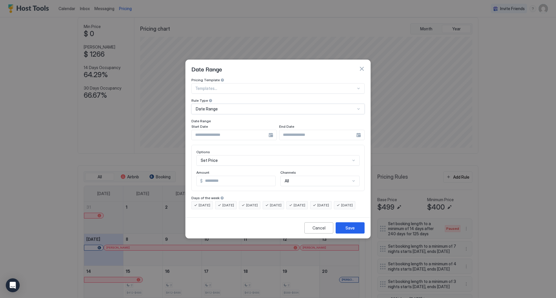
click at [226, 130] on input "Input Field" at bounding box center [230, 135] width 77 height 10
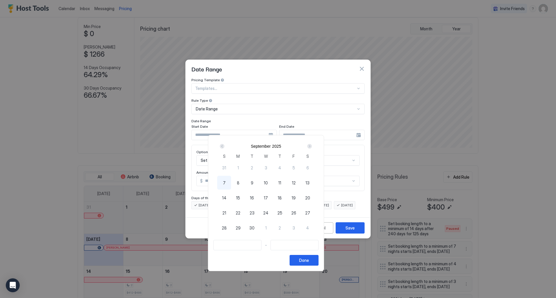
click at [312, 145] on div "Next" at bounding box center [309, 146] width 5 height 5
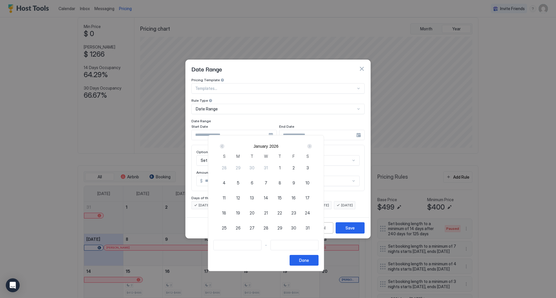
click at [312, 145] on div "Next" at bounding box center [309, 146] width 5 height 5
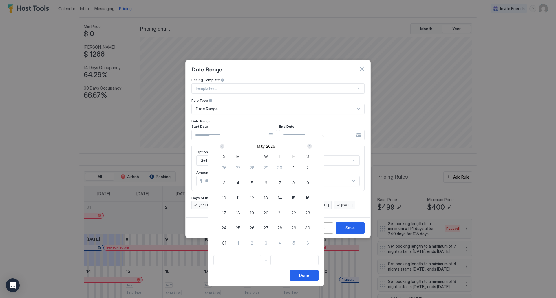
click at [312, 145] on div "Next" at bounding box center [309, 146] width 5 height 5
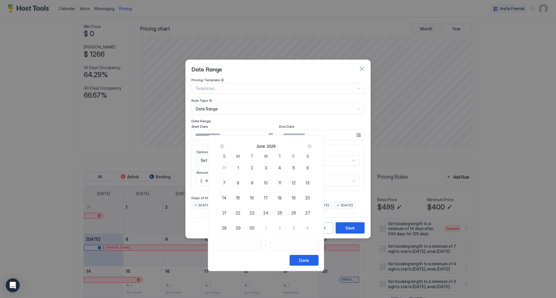
click at [312, 145] on div "Next" at bounding box center [309, 146] width 5 height 5
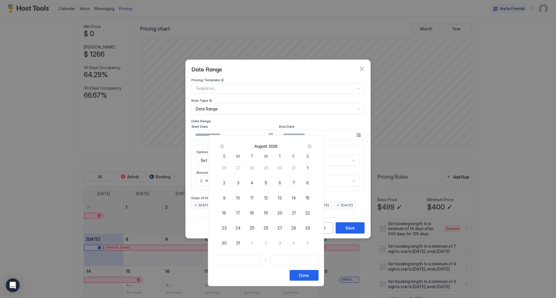
click at [312, 145] on div "Next" at bounding box center [309, 146] width 5 height 5
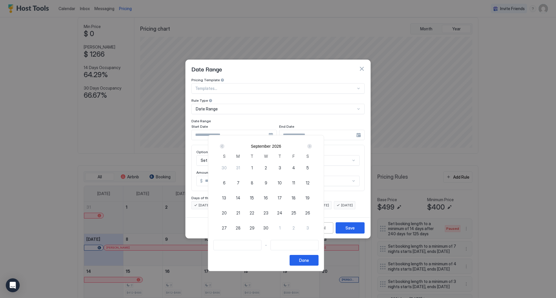
click at [312, 146] on div "Next" at bounding box center [309, 146] width 5 height 5
click at [295, 167] on span "2" at bounding box center [293, 168] width 2 height 6
type input "**********"
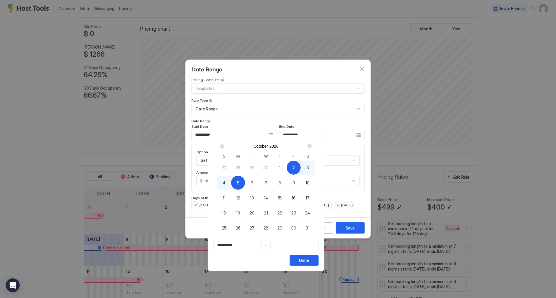
click at [245, 188] on div "5" at bounding box center [238, 183] width 14 height 14
type input "**********"
click at [309, 263] on div "Done" at bounding box center [304, 261] width 10 height 6
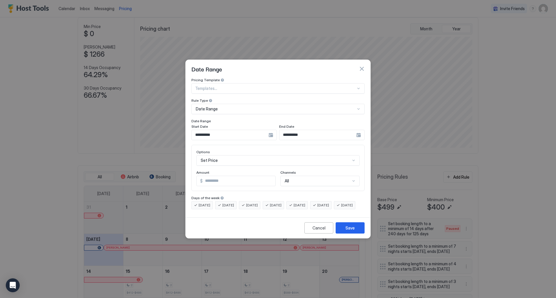
click at [214, 156] on div "Set Price" at bounding box center [277, 160] width 163 height 10
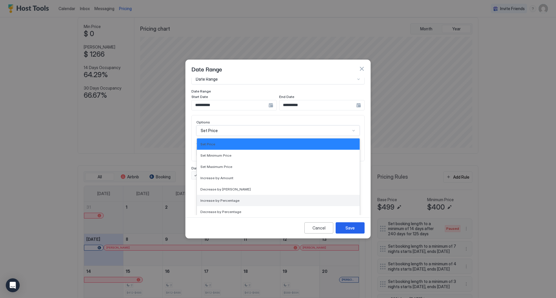
click at [231, 199] on span "Increase by Percentage" at bounding box center [219, 201] width 39 height 4
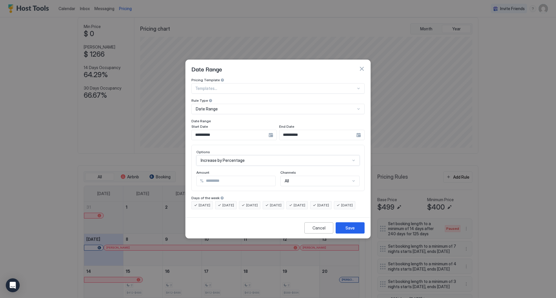
click at [221, 177] on input "*" at bounding box center [239, 181] width 72 height 10
type input "*"
type input "**"
click at [344, 233] on button "Save" at bounding box center [349, 228] width 29 height 11
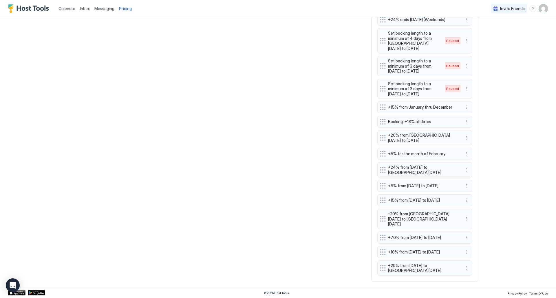
scroll to position [509, 0]
